Goal: Task Accomplishment & Management: Complete application form

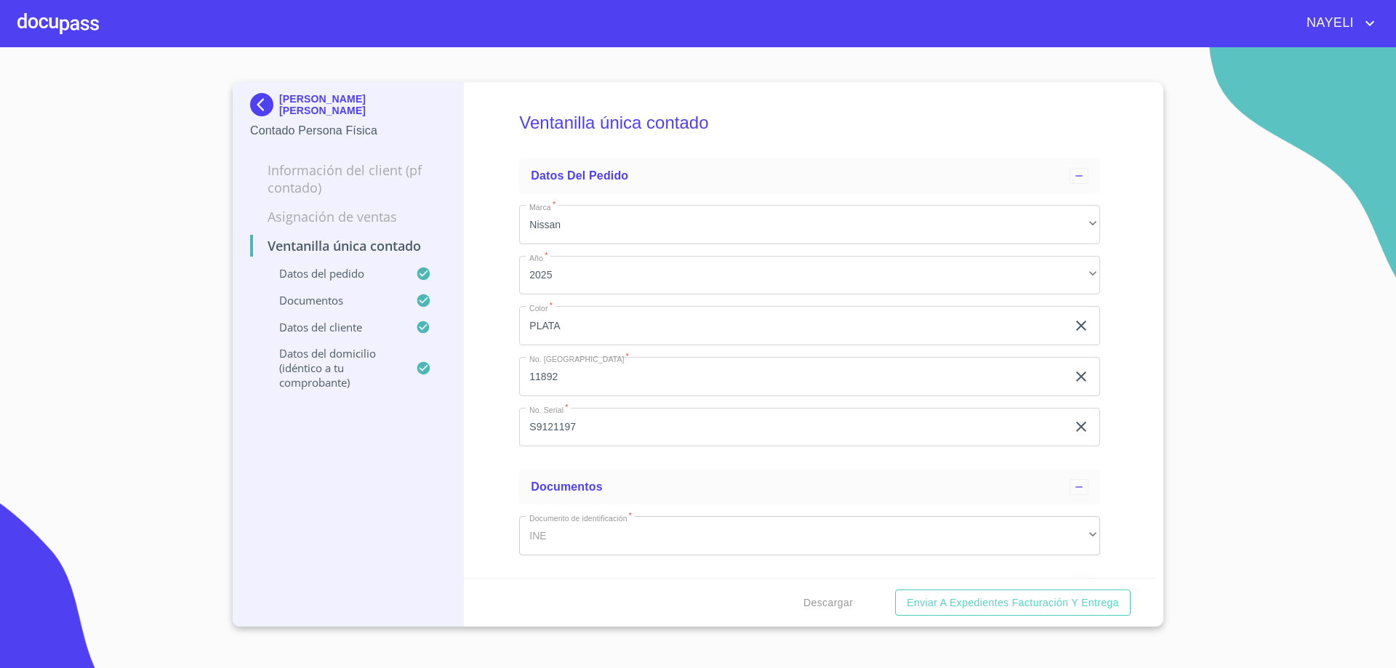
click at [253, 105] on img at bounding box center [264, 104] width 29 height 23
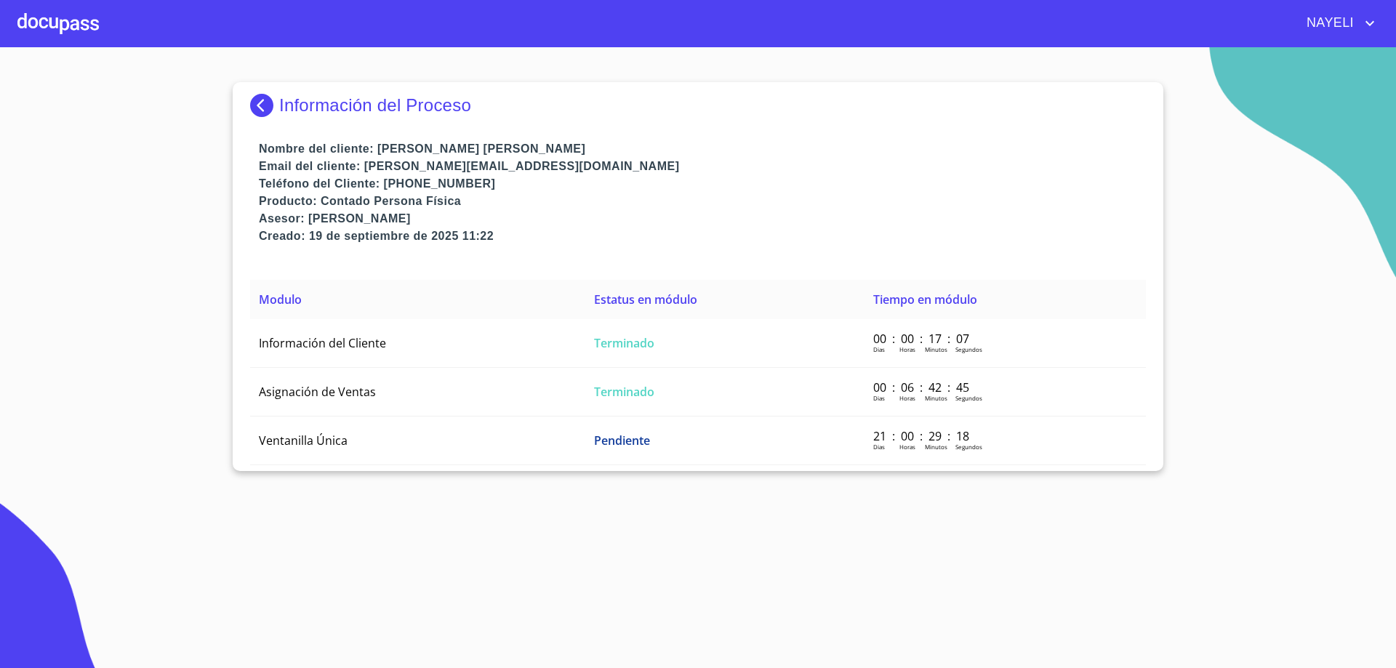
click at [268, 99] on img at bounding box center [264, 105] width 29 height 23
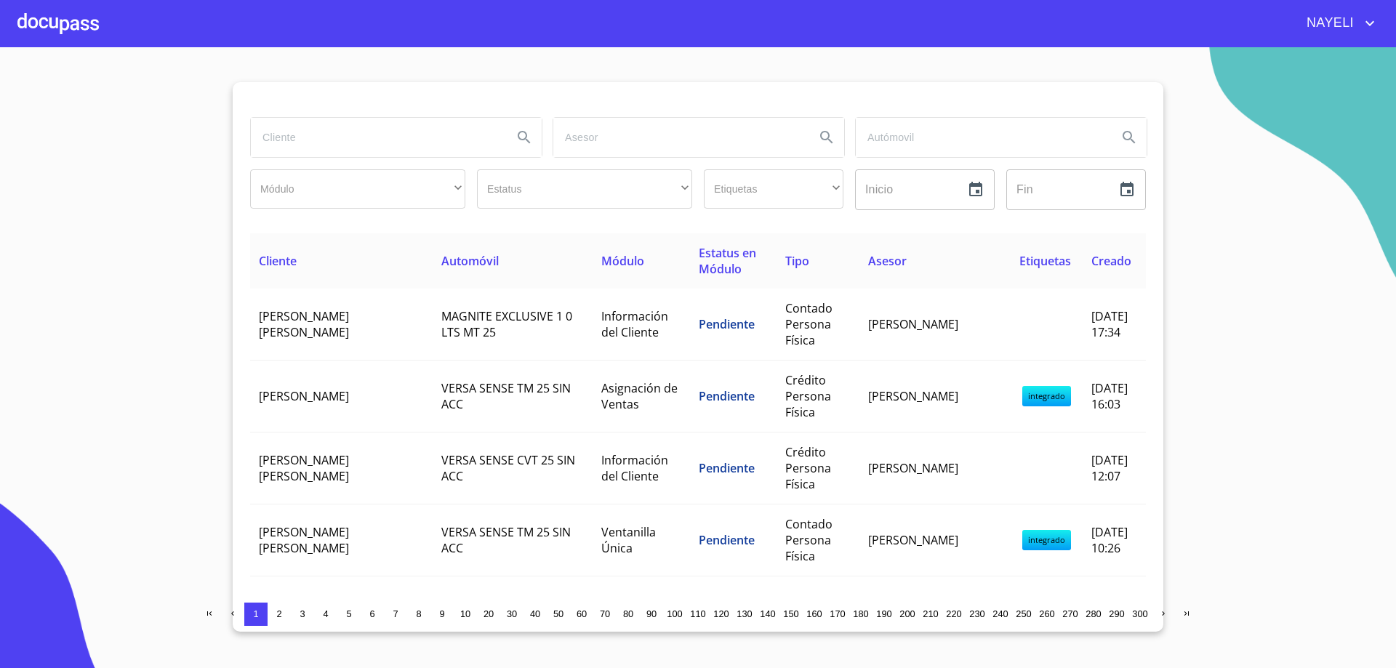
click at [297, 130] on input "search" at bounding box center [376, 137] width 250 height 39
type input "ta des"
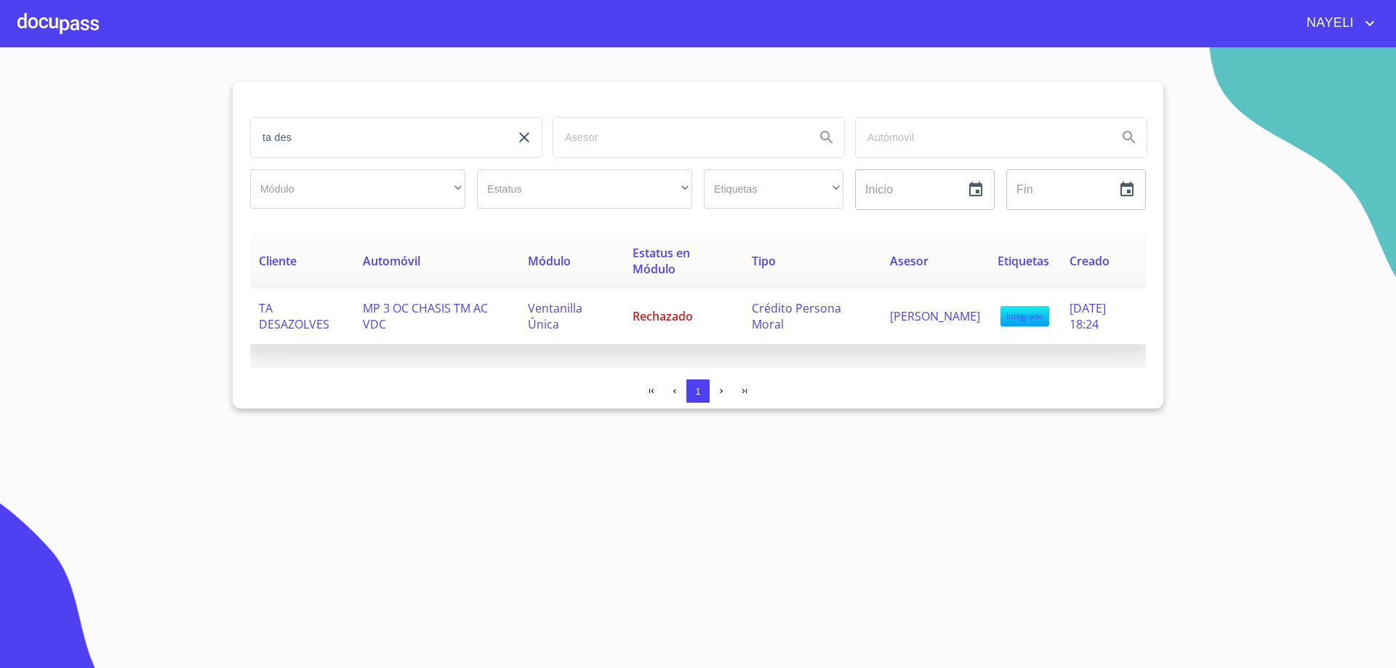
click at [596, 308] on td "Ventanilla Única" at bounding box center [571, 317] width 105 height 56
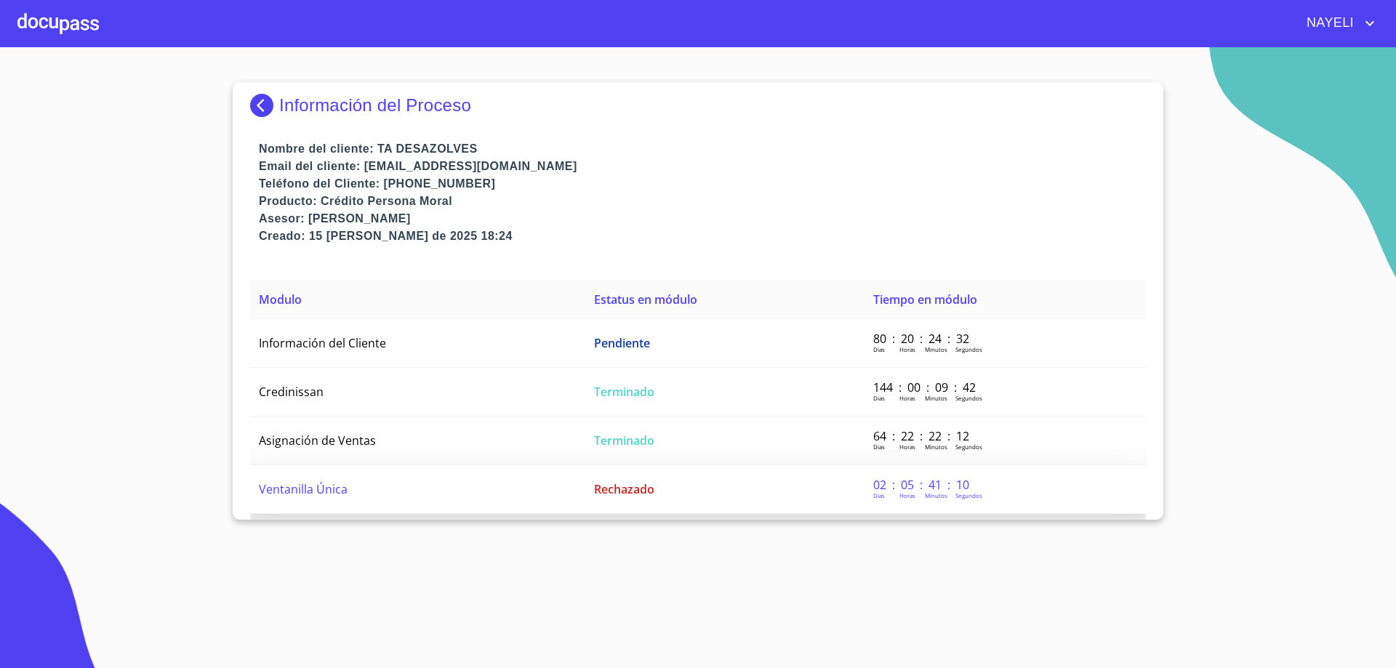
click at [339, 476] on td "Ventanilla Única" at bounding box center [417, 489] width 335 height 49
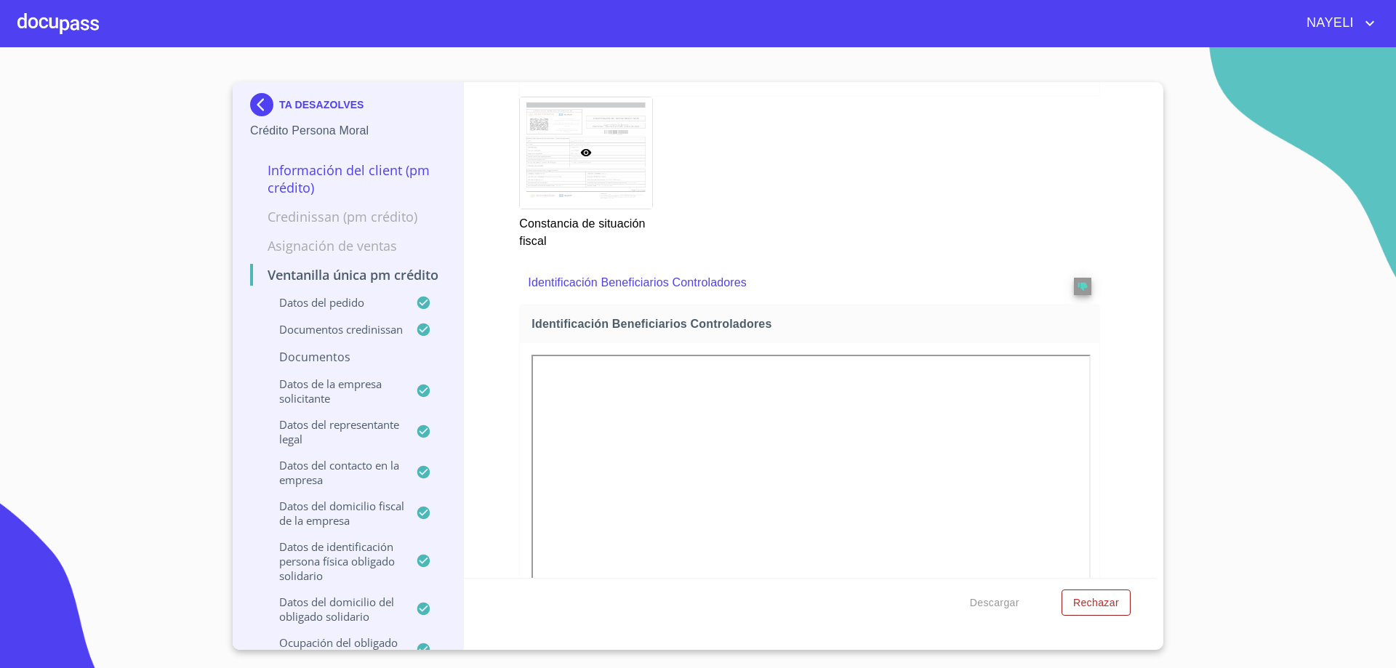
scroll to position [8496, 0]
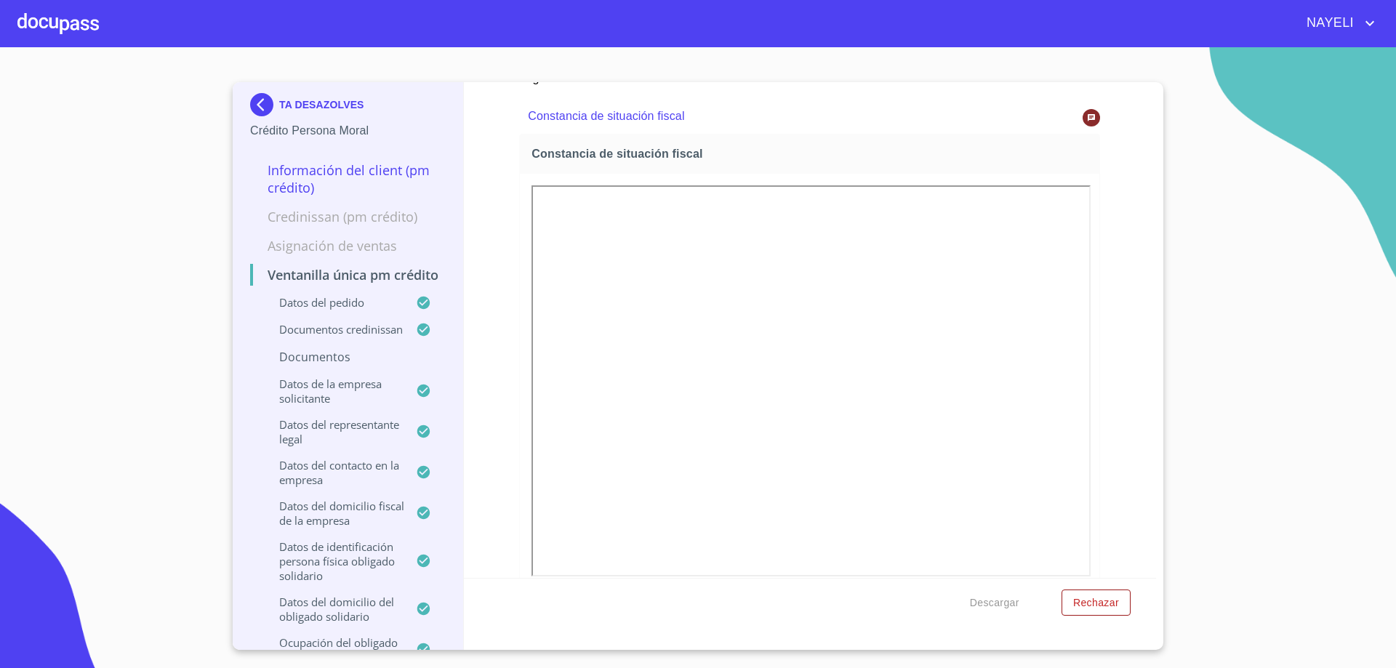
click at [1088, 121] on icon at bounding box center [1091, 117] width 7 height 7
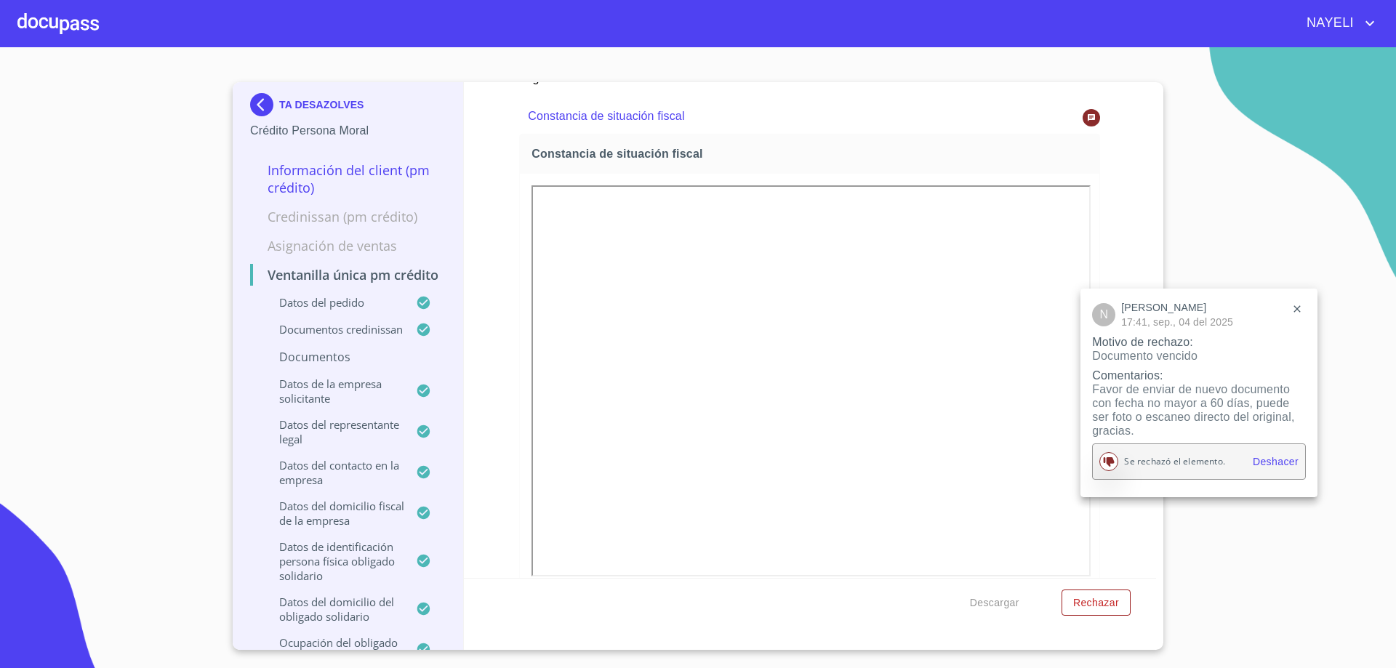
click at [1078, 499] on div at bounding box center [698, 334] width 1396 height 668
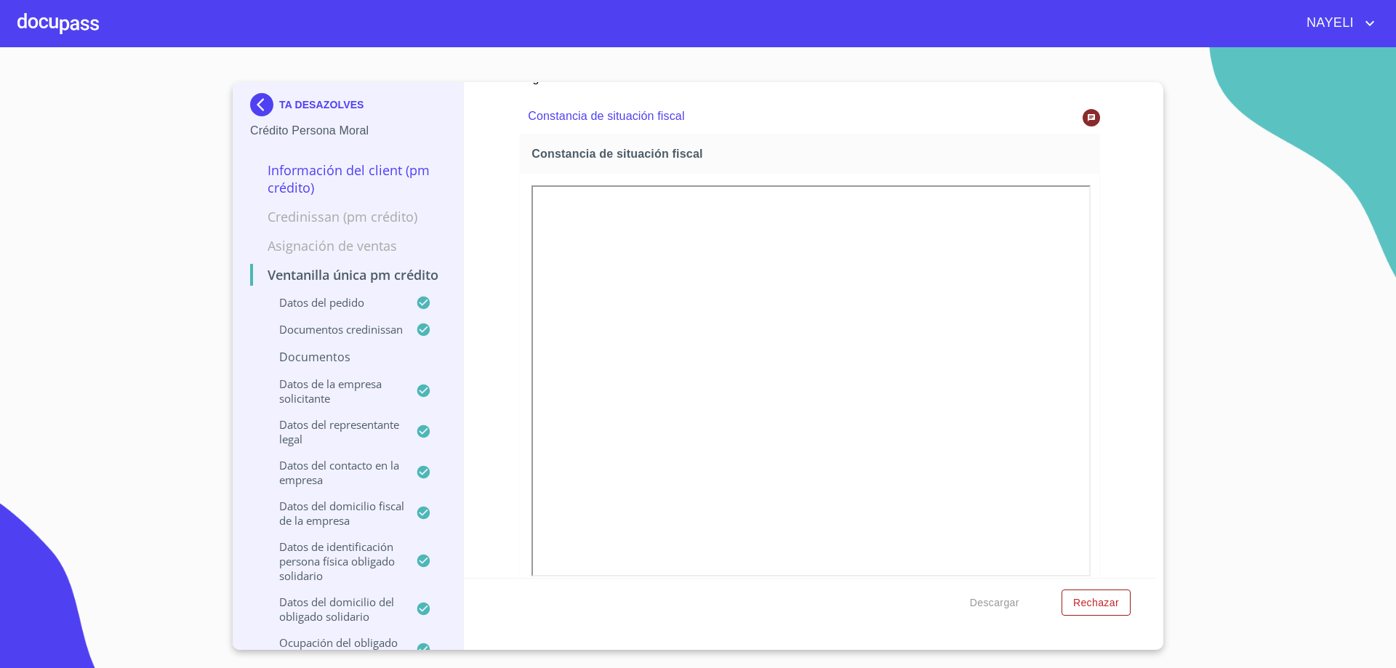
scroll to position [8992, 0]
